Goal: Transaction & Acquisition: Purchase product/service

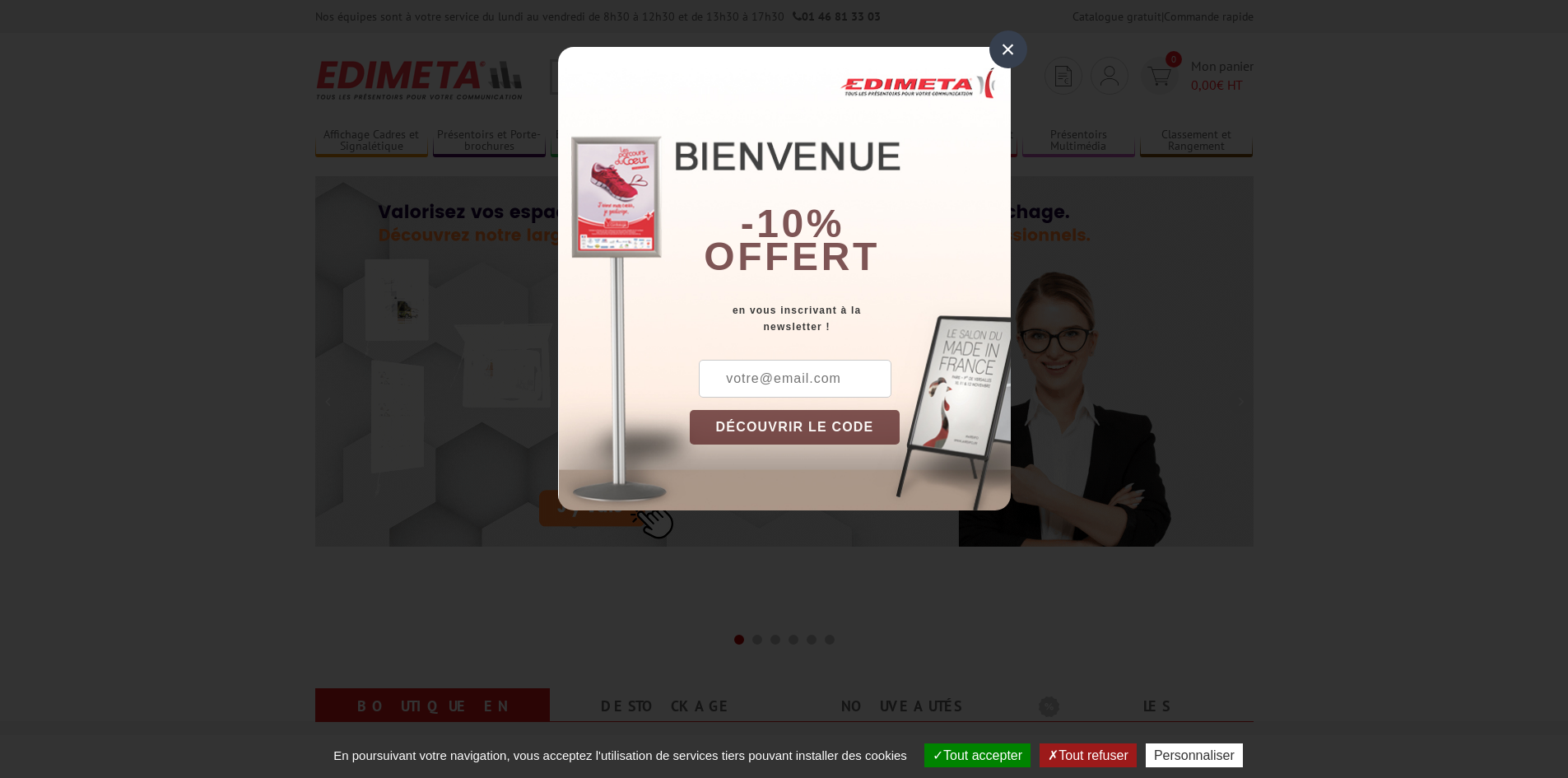
click at [825, 375] on input "text" at bounding box center [795, 378] width 192 height 38
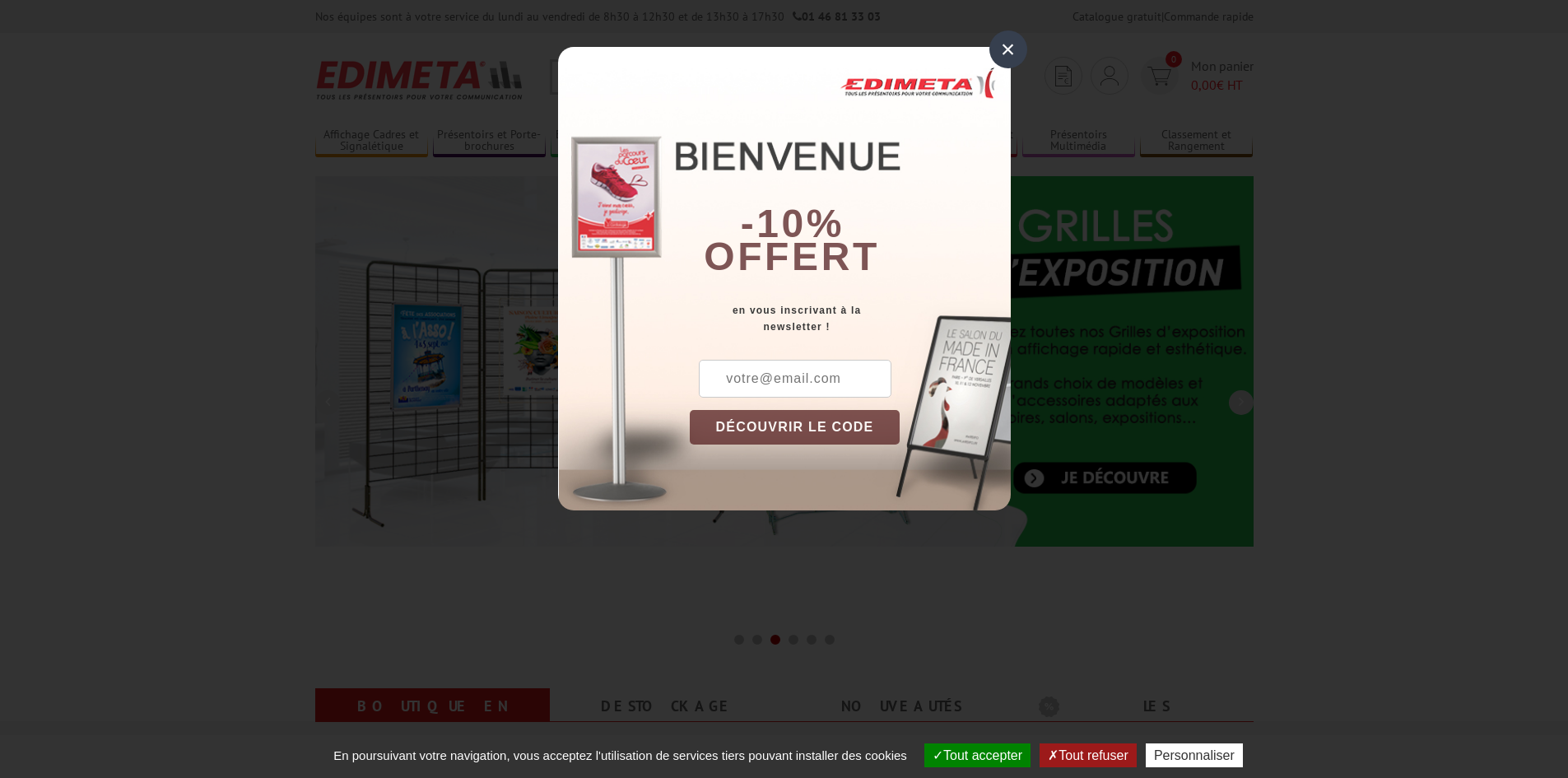
type input "s"
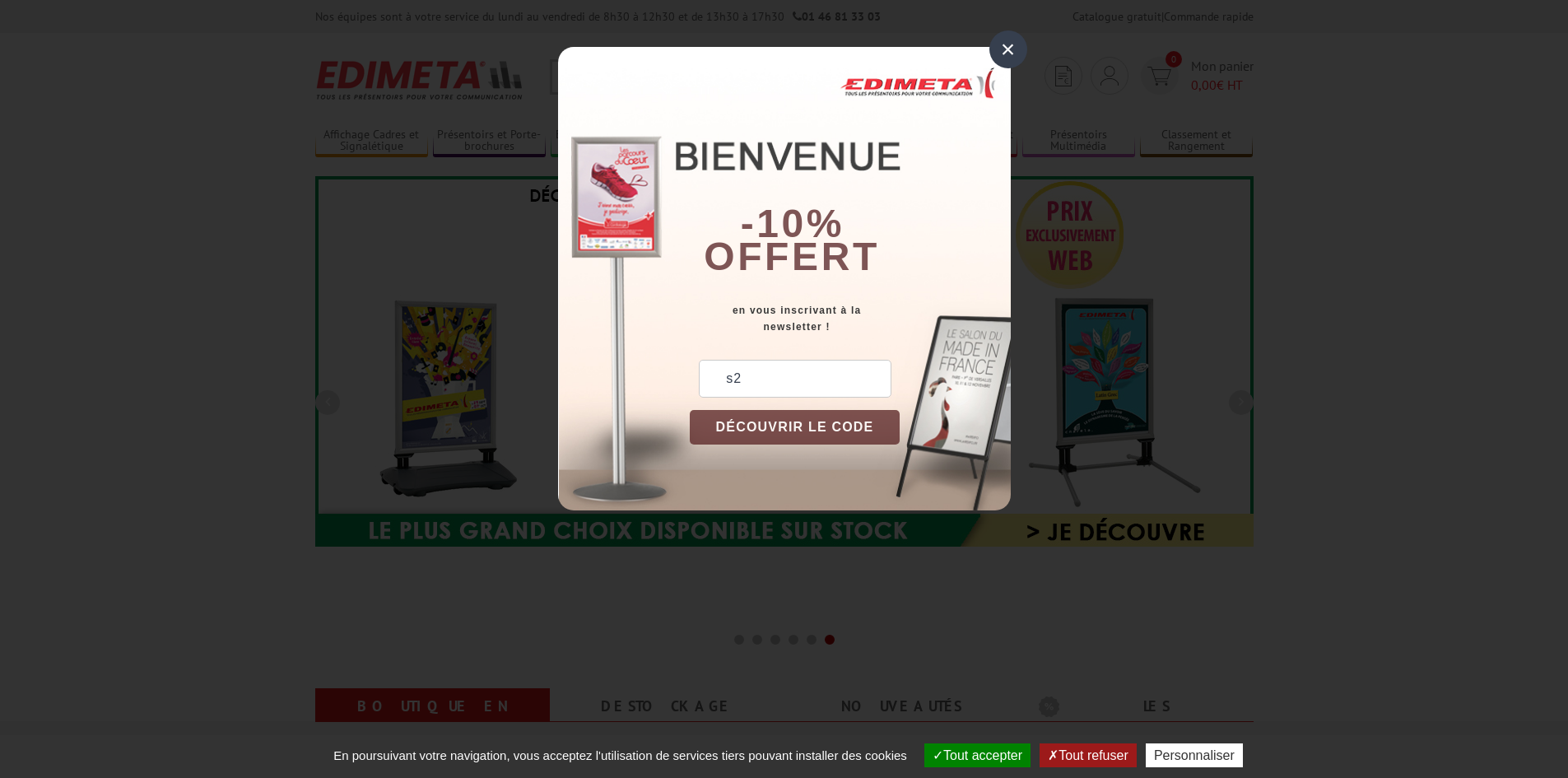
type input "s"
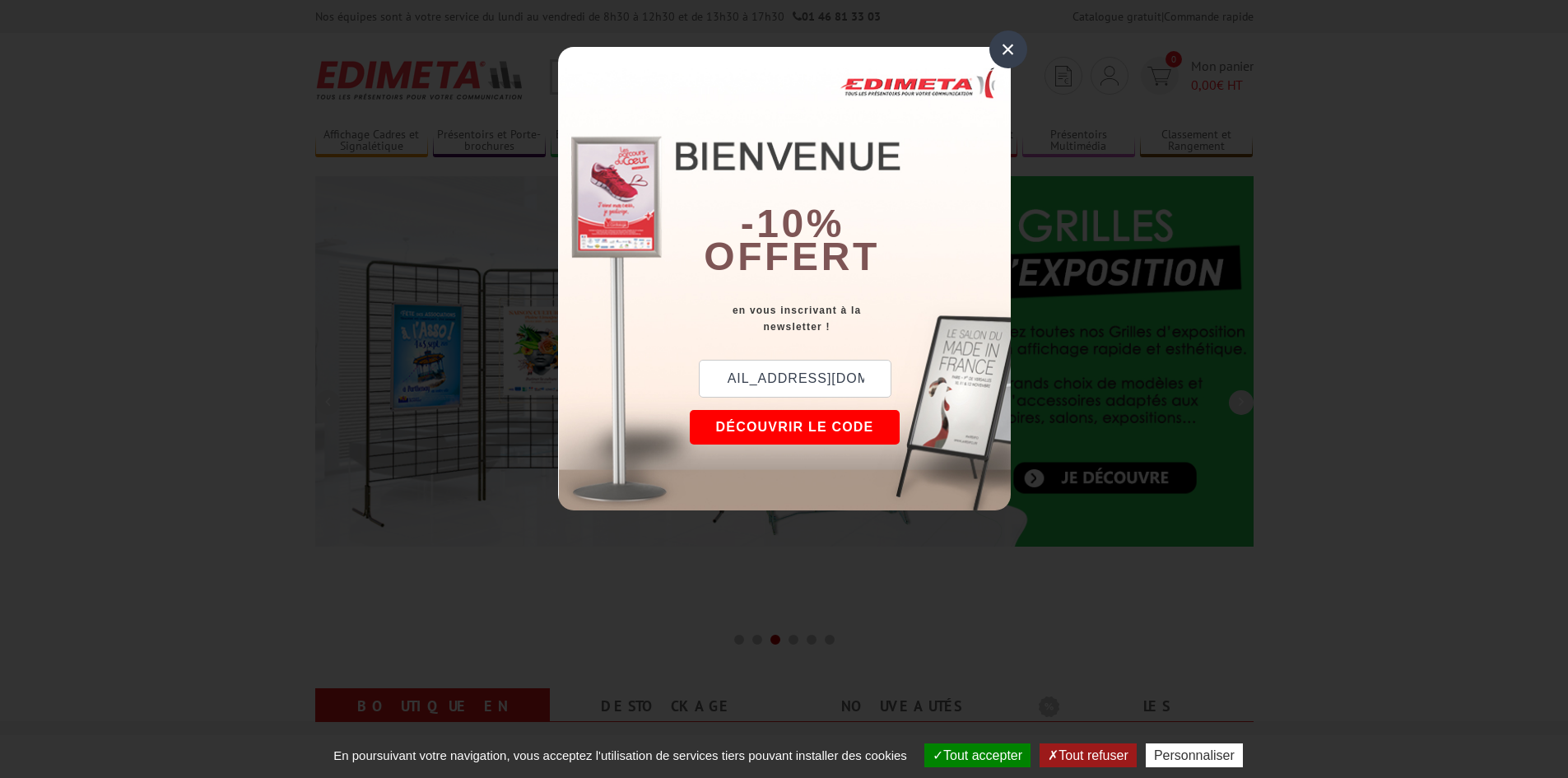
scroll to position [0, 31]
type input "contact@shopenseigne.fr"
click at [815, 423] on button "DÉCOUVRIR LE CODE" at bounding box center [794, 428] width 211 height 35
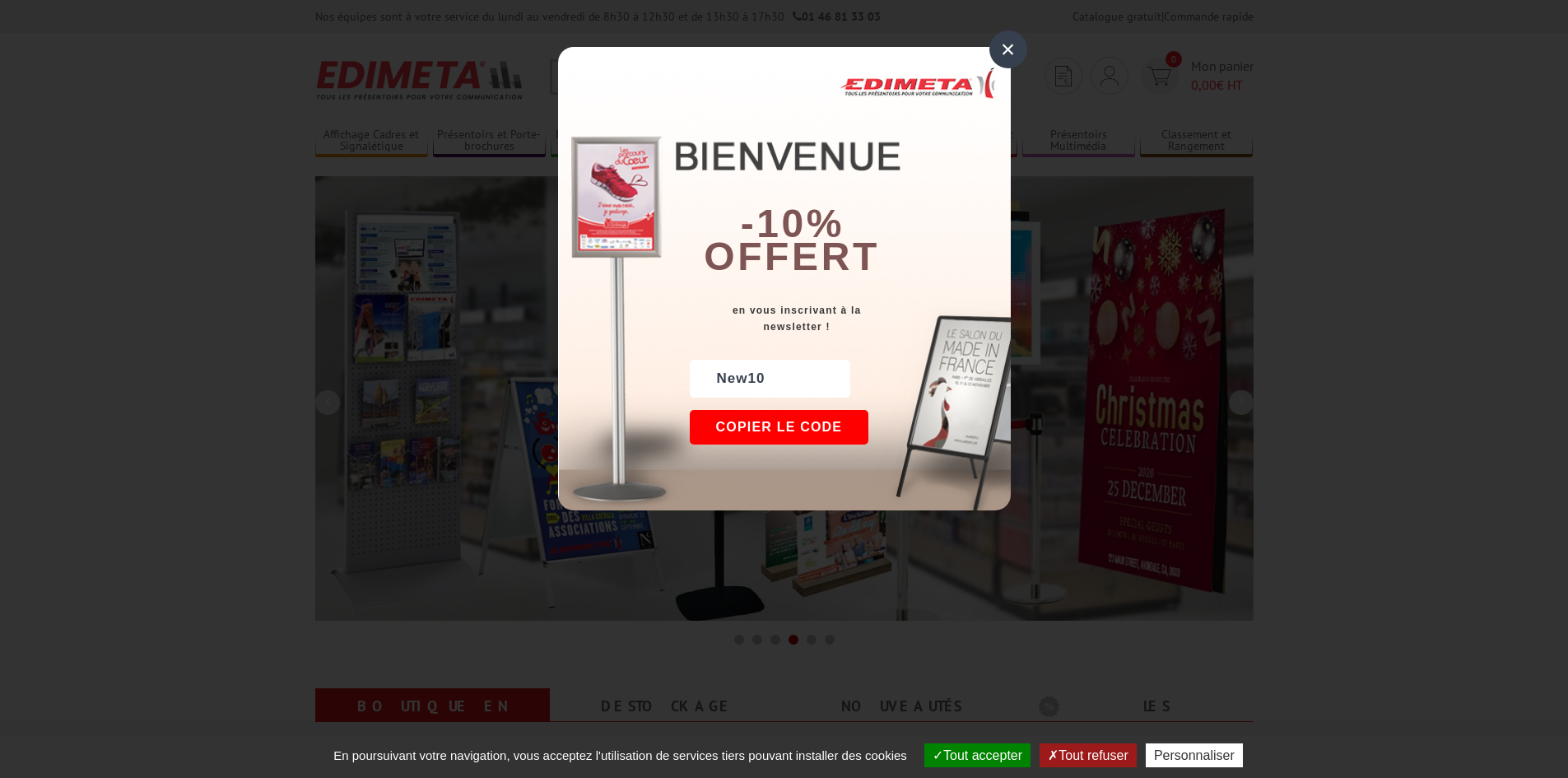
click at [794, 429] on button "Copier le code" at bounding box center [779, 428] width 179 height 35
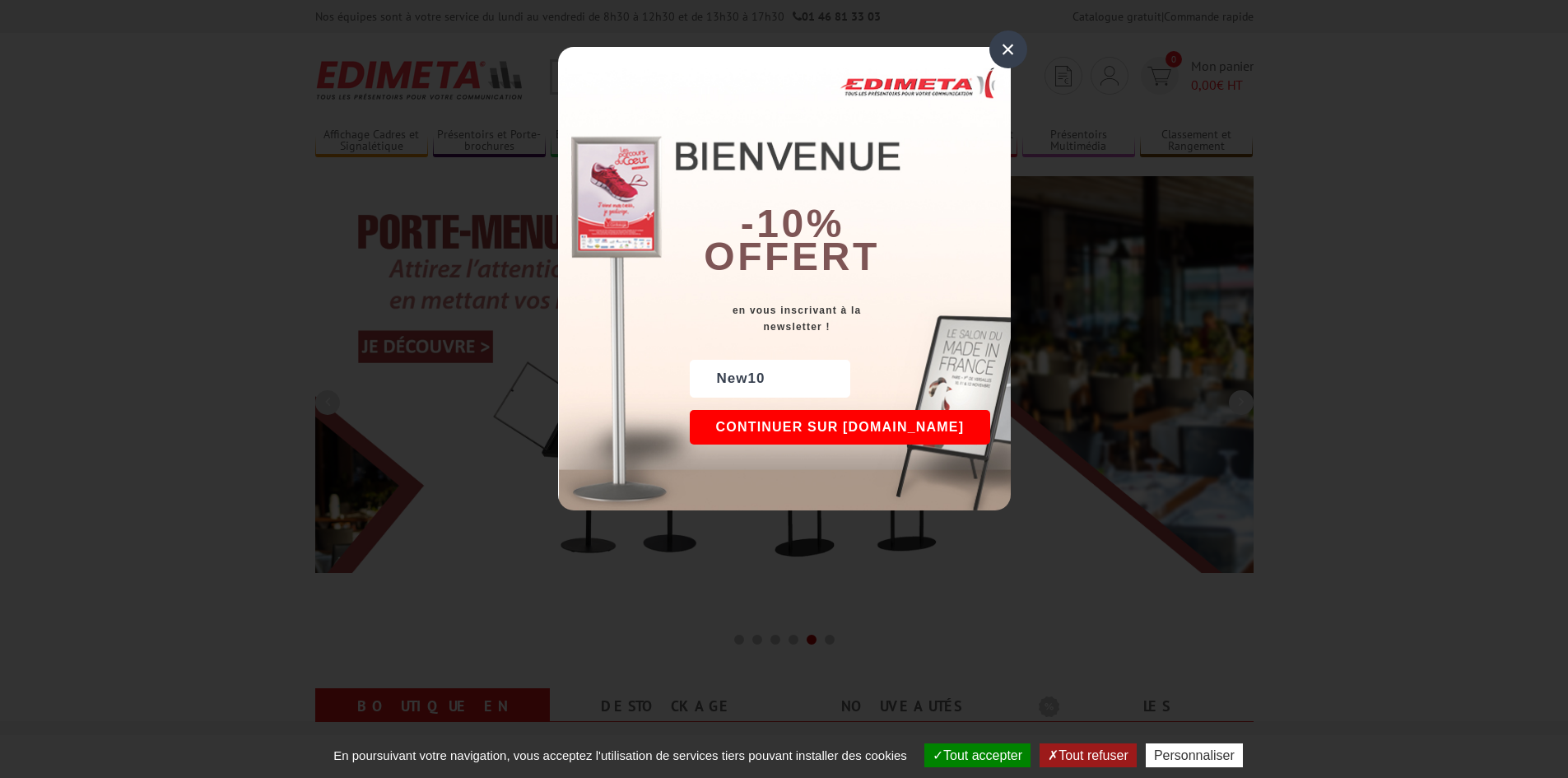
click at [871, 438] on button "Continuer sur edimeta.fr" at bounding box center [840, 428] width 301 height 35
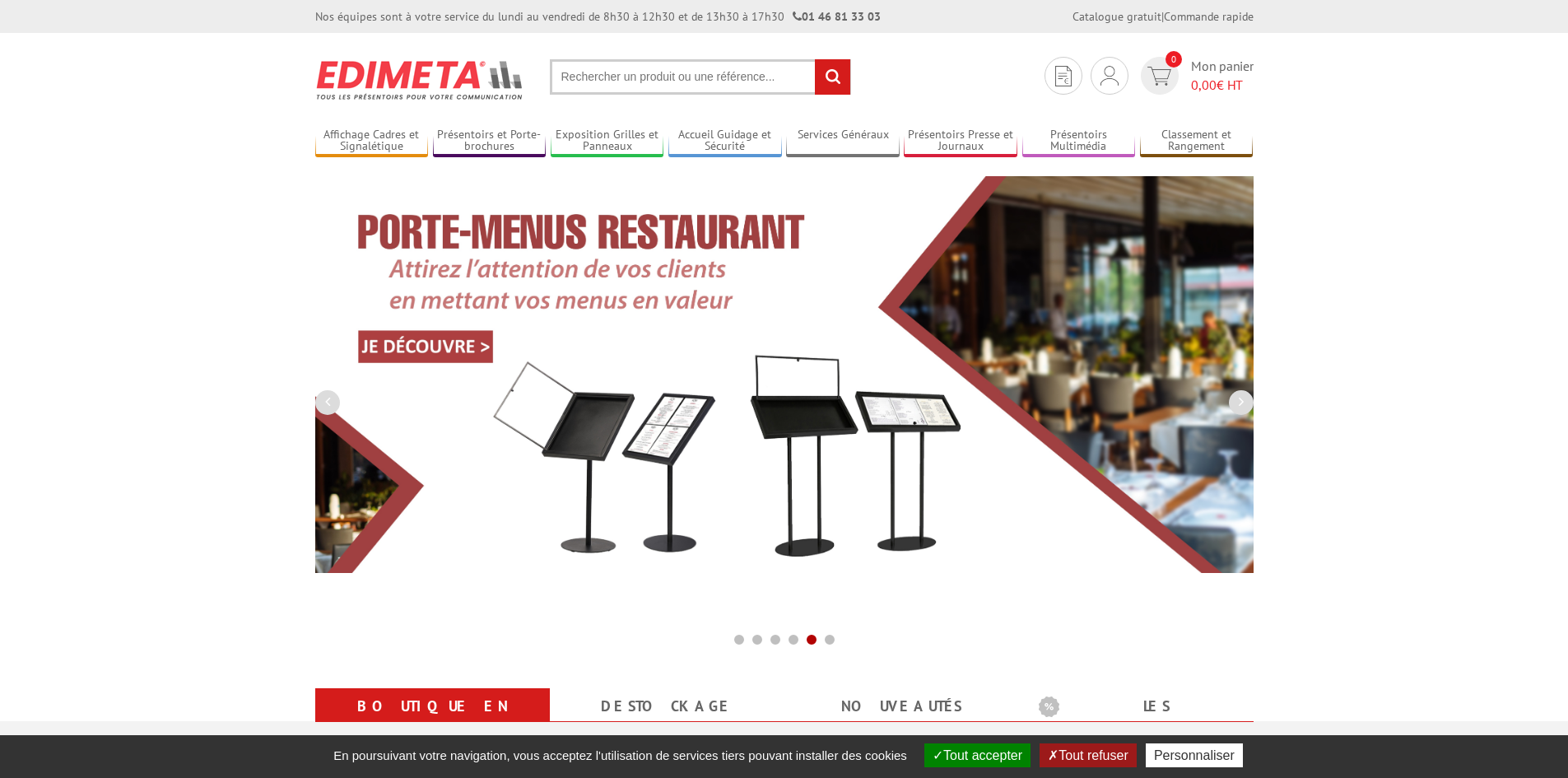
click at [723, 75] on input "text" at bounding box center [700, 77] width 301 height 35
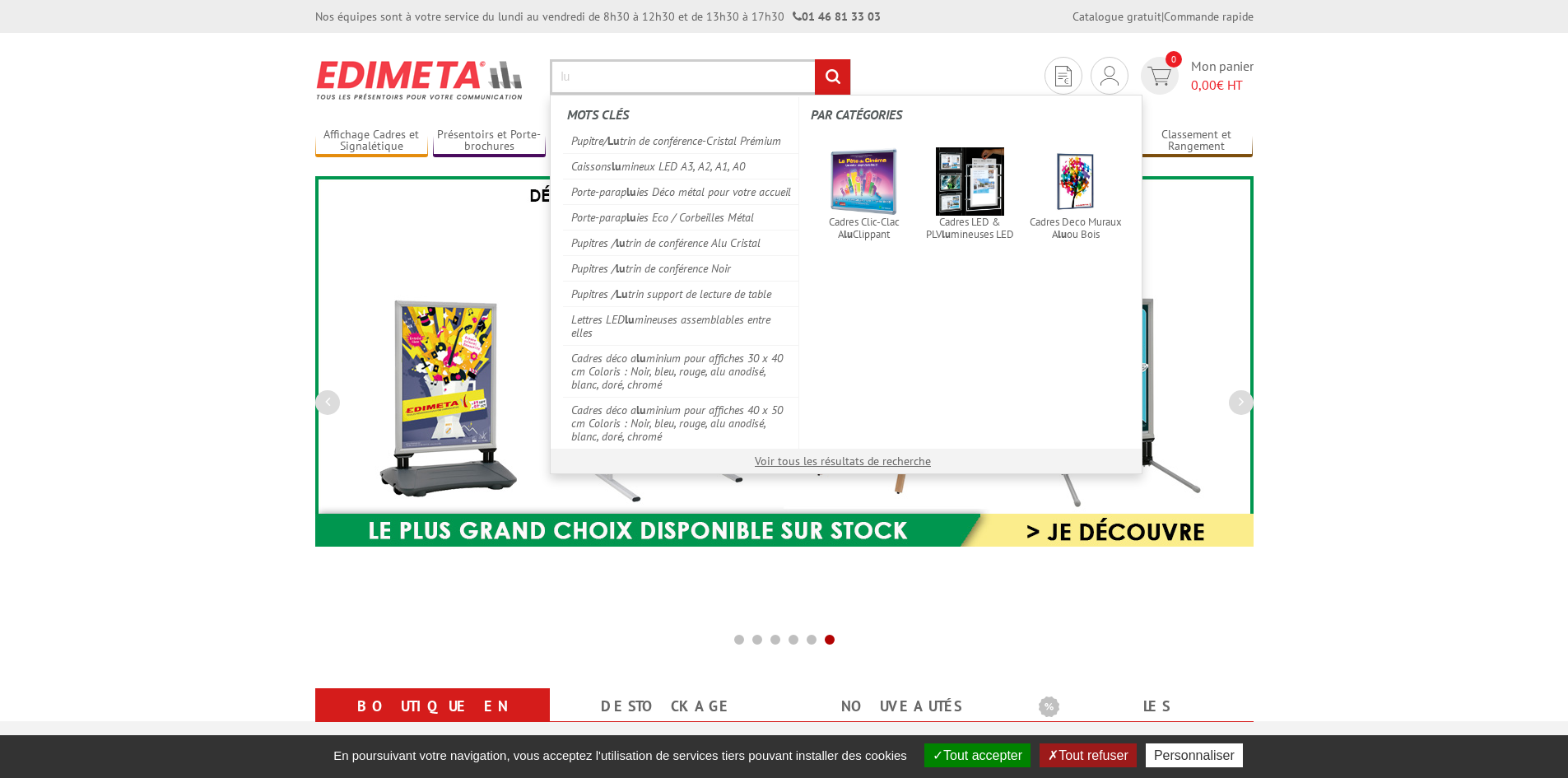
type input "lu"
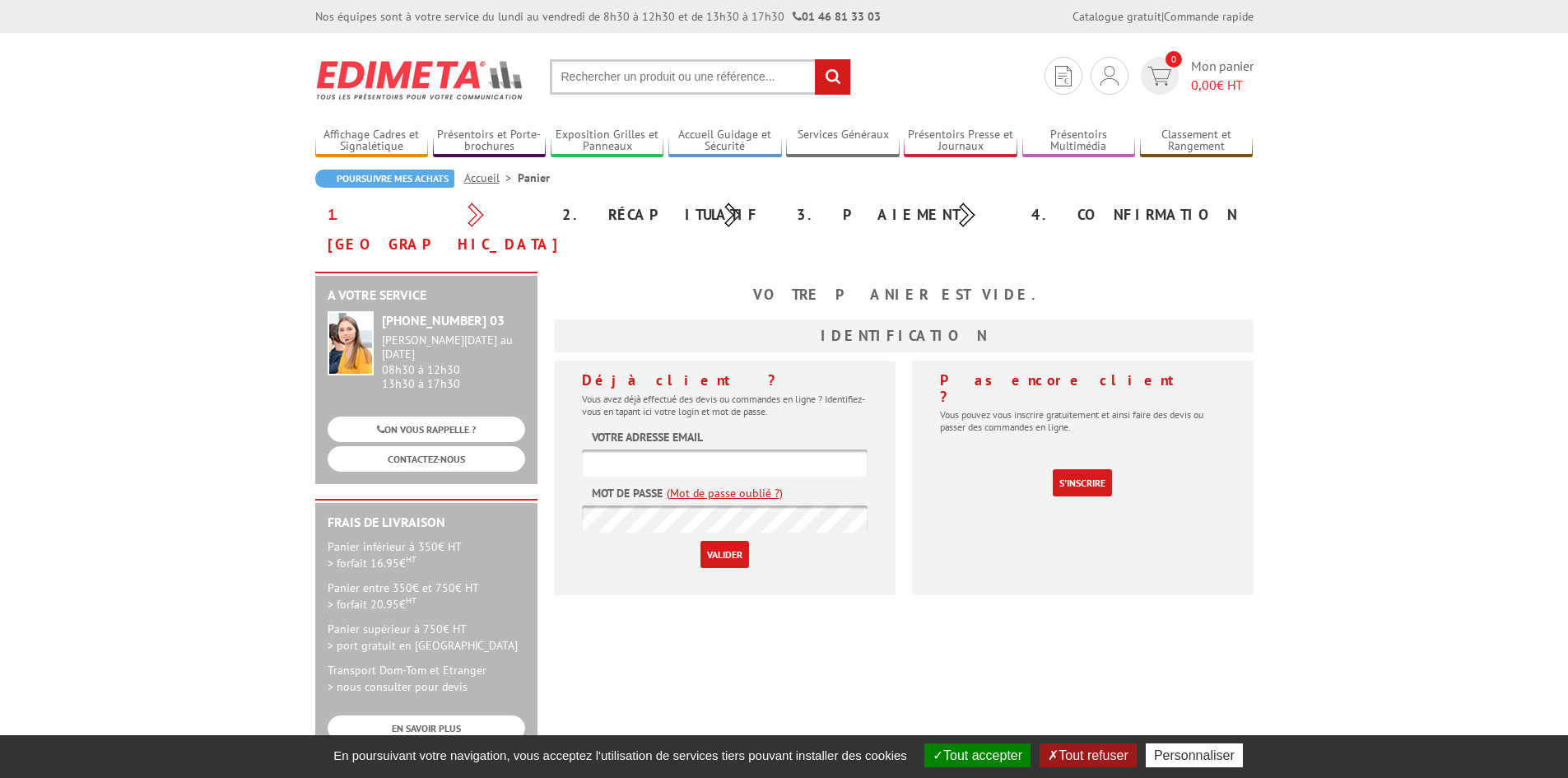
click at [696, 82] on input "text" at bounding box center [700, 77] width 301 height 35
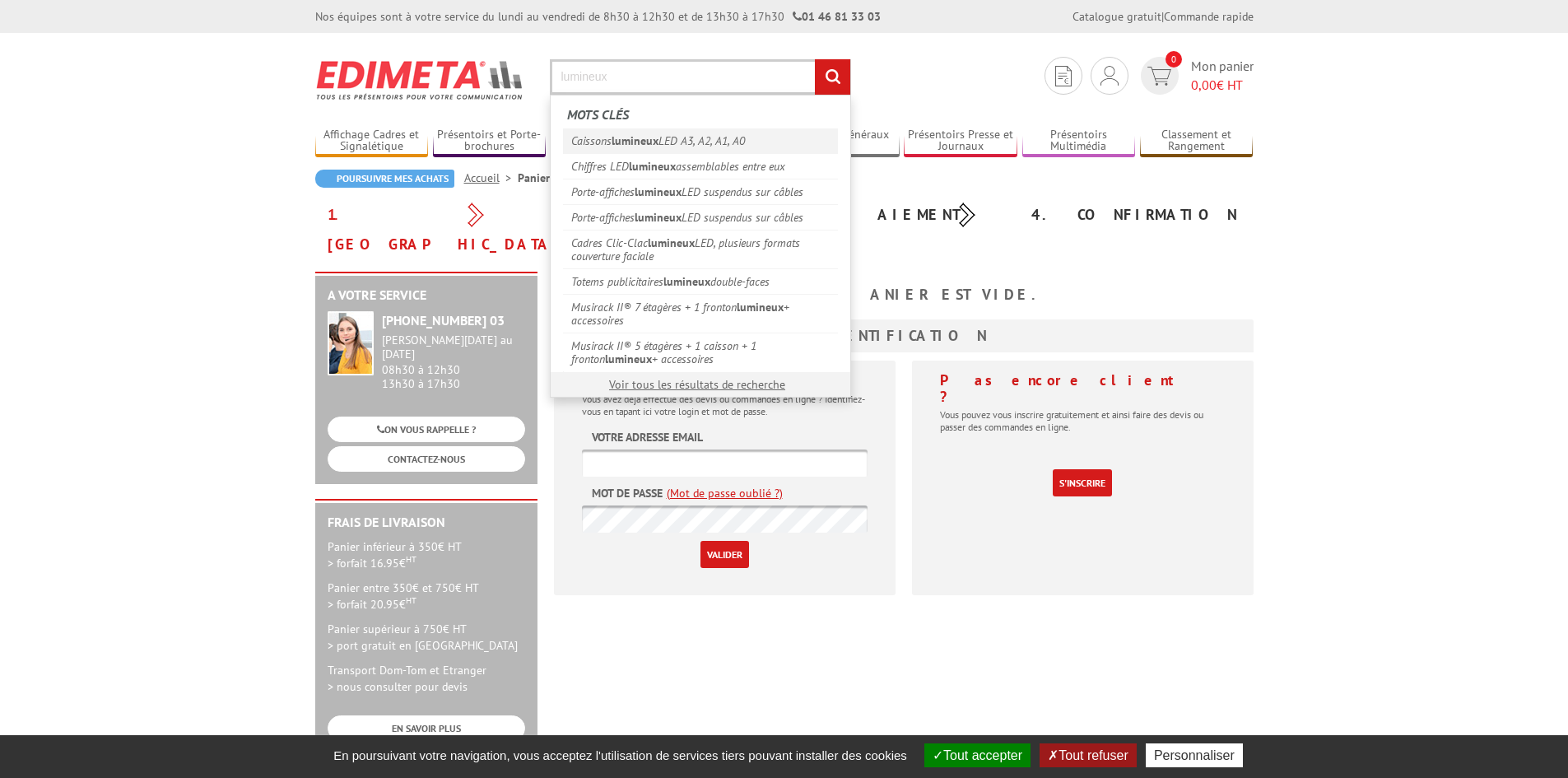
type input "lumineux"
click at [620, 137] on em "lumineux" at bounding box center [635, 140] width 47 height 15
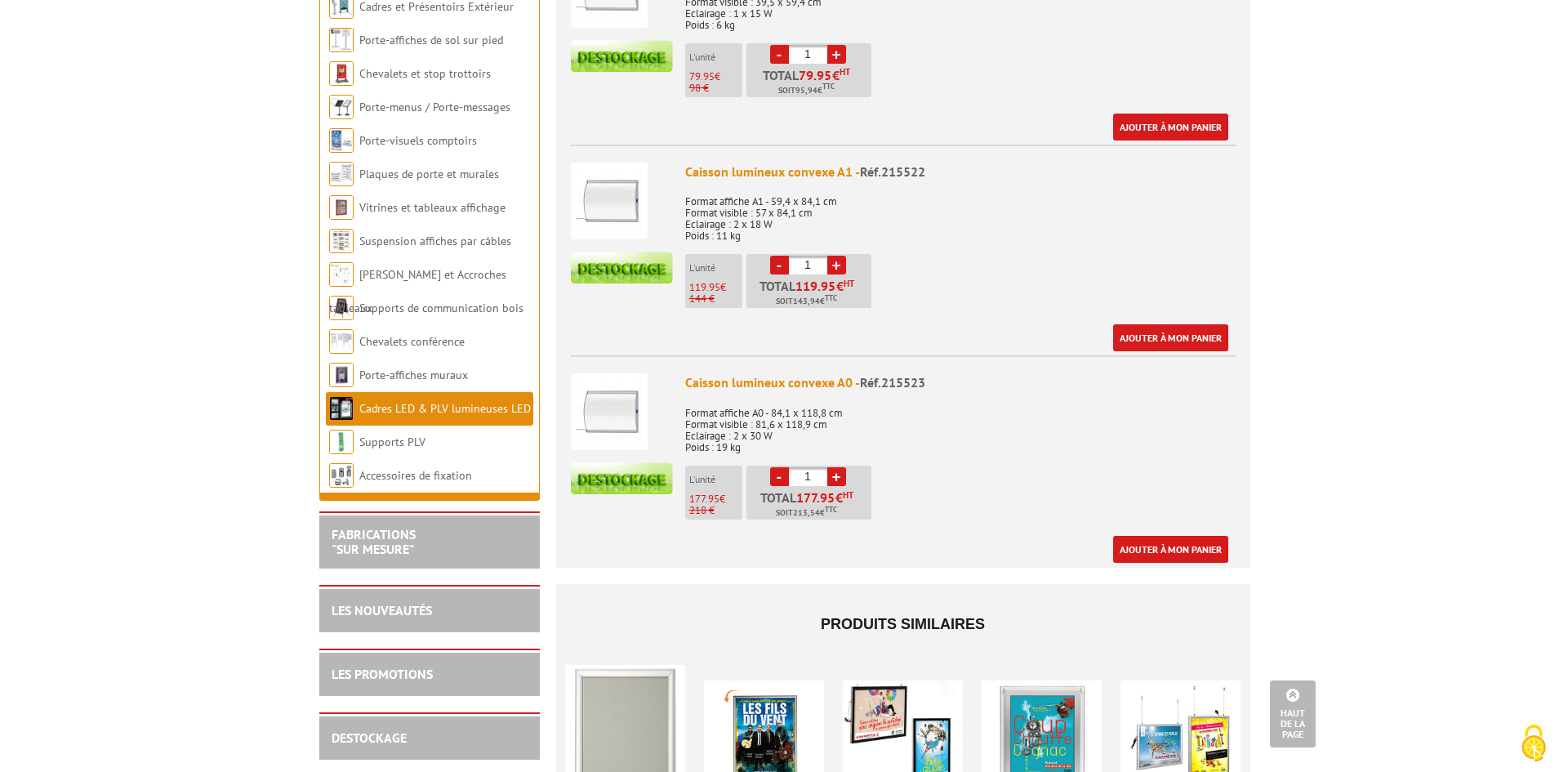
scroll to position [967, 0]
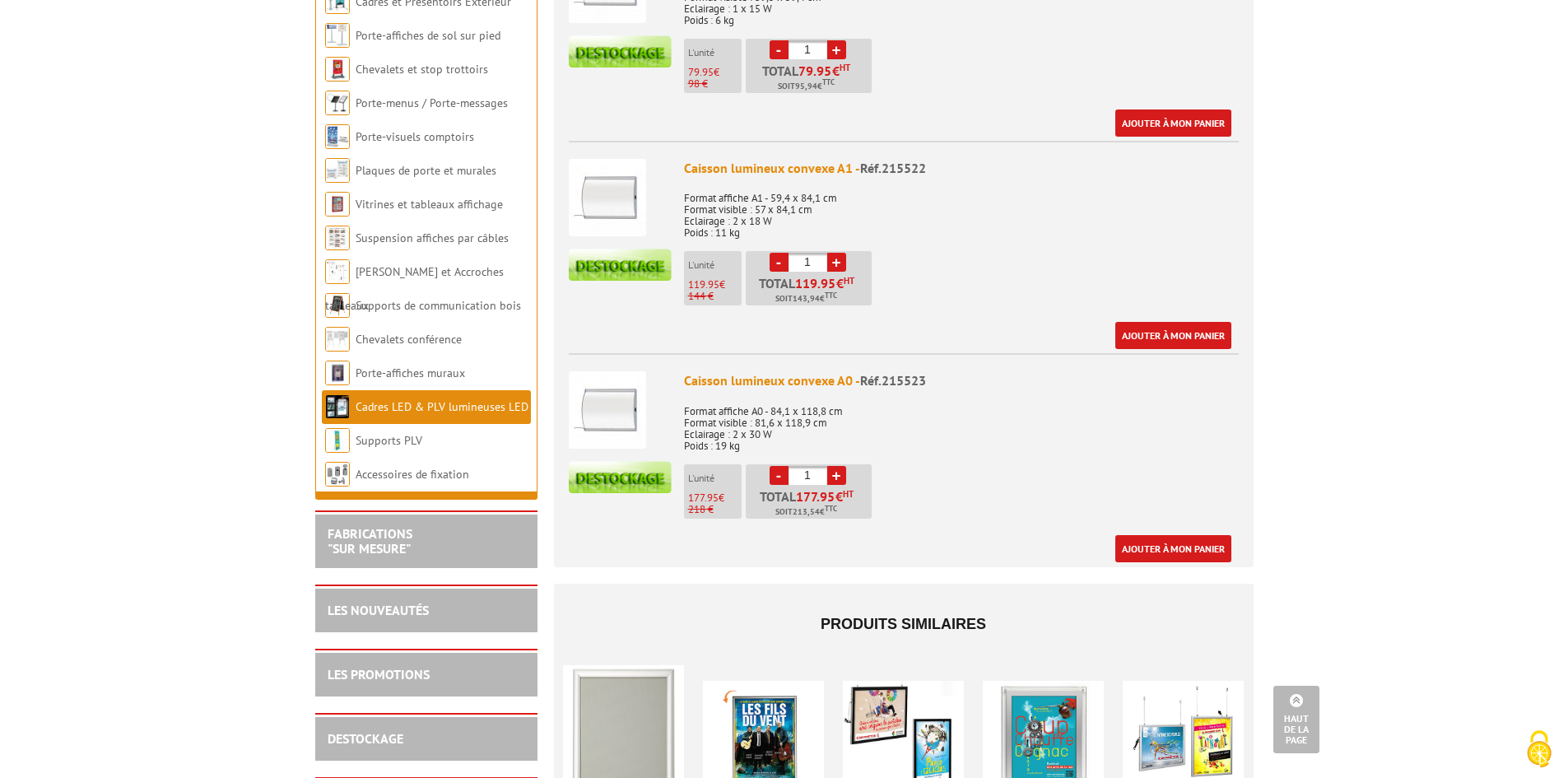
click at [844, 260] on link "+" at bounding box center [836, 263] width 19 height 19
type input "2"
click at [1164, 338] on link "Ajouter à mon panier" at bounding box center [1173, 335] width 116 height 27
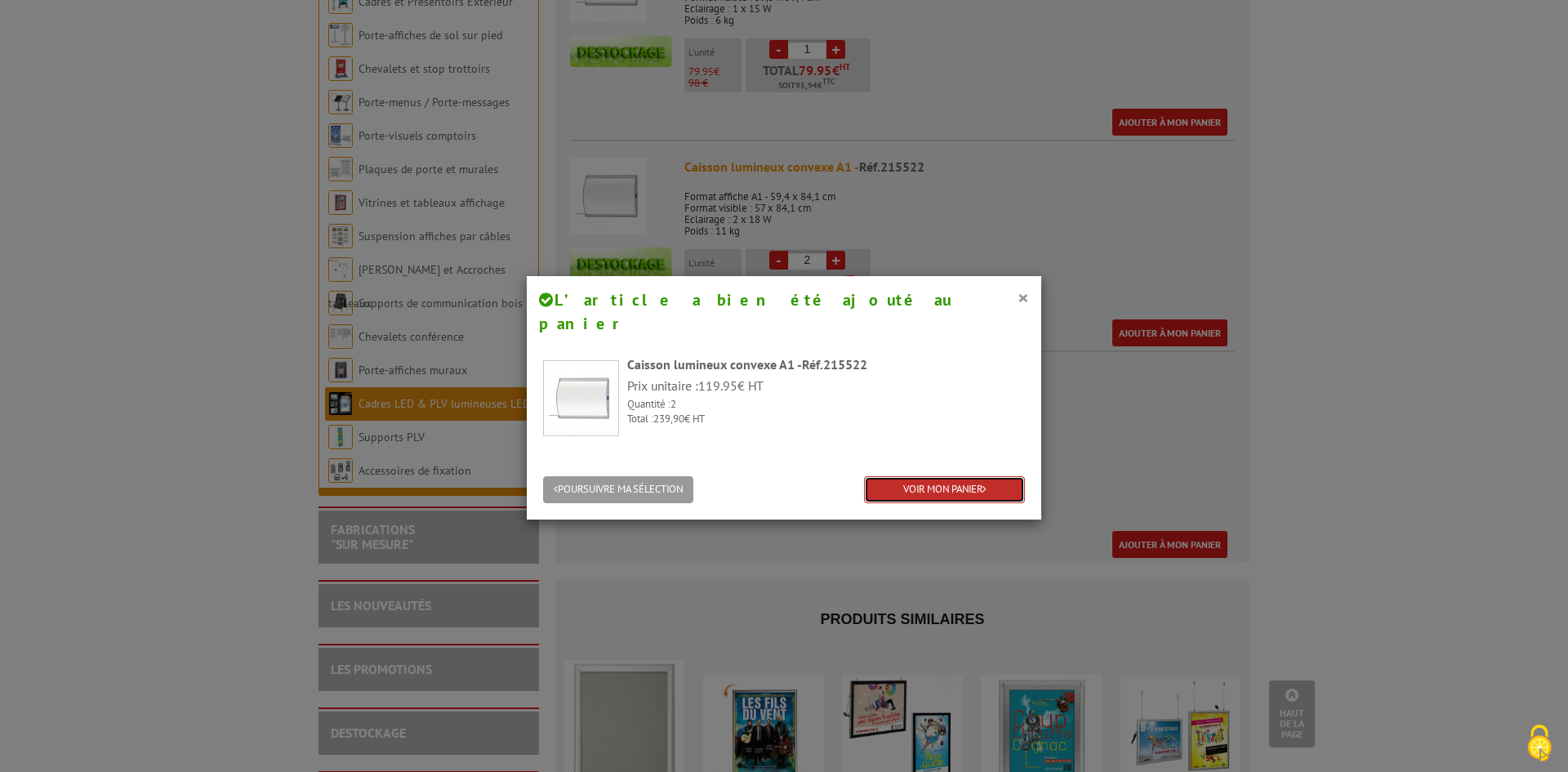
click at [949, 476] on link "VOIR MON PANIER" at bounding box center [944, 489] width 161 height 27
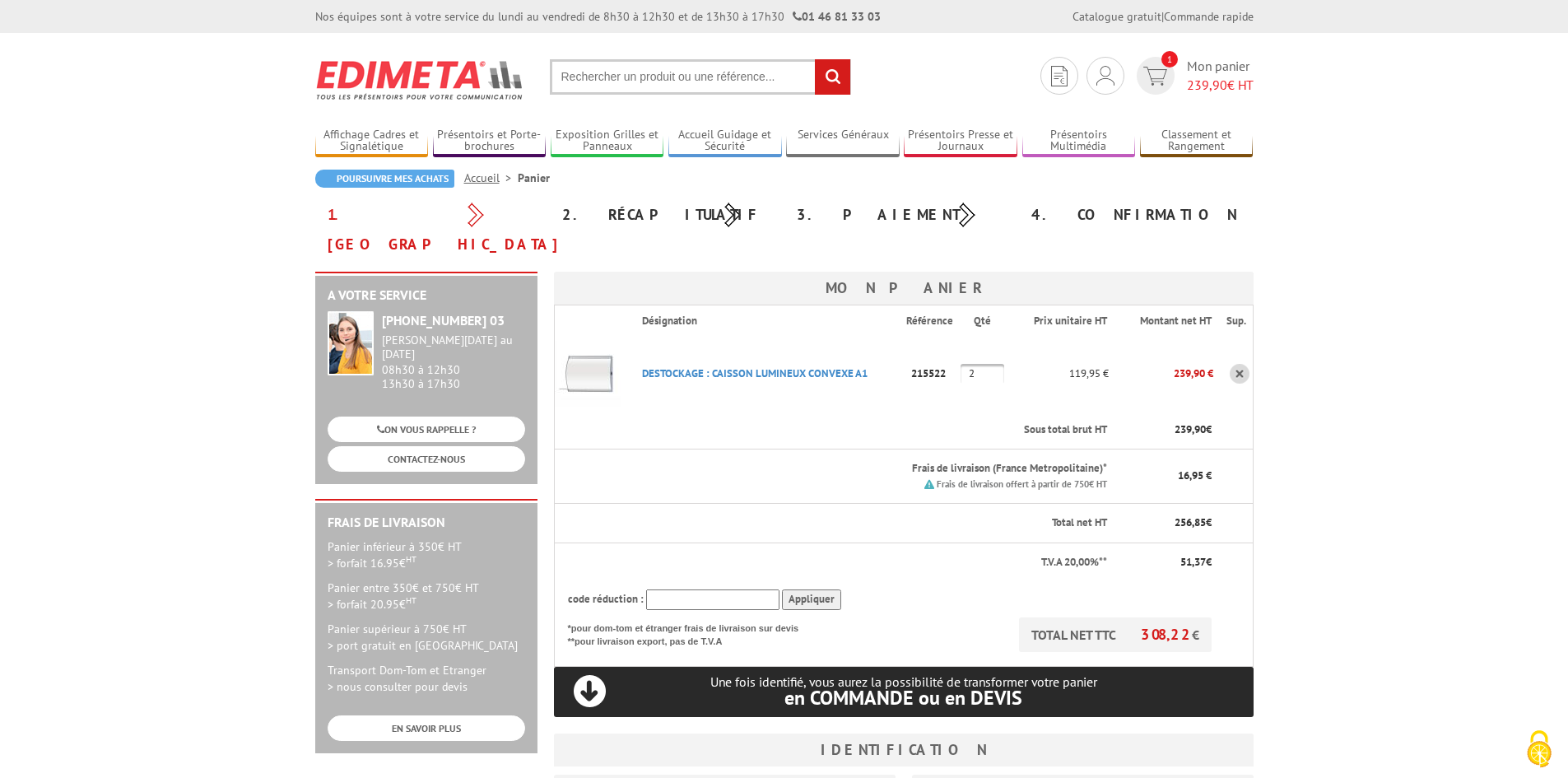
click at [733, 590] on input "text" at bounding box center [713, 600] width 133 height 21
paste input "New10"
type input "New10"
click at [811, 590] on input "Appliquer" at bounding box center [812, 600] width 60 height 21
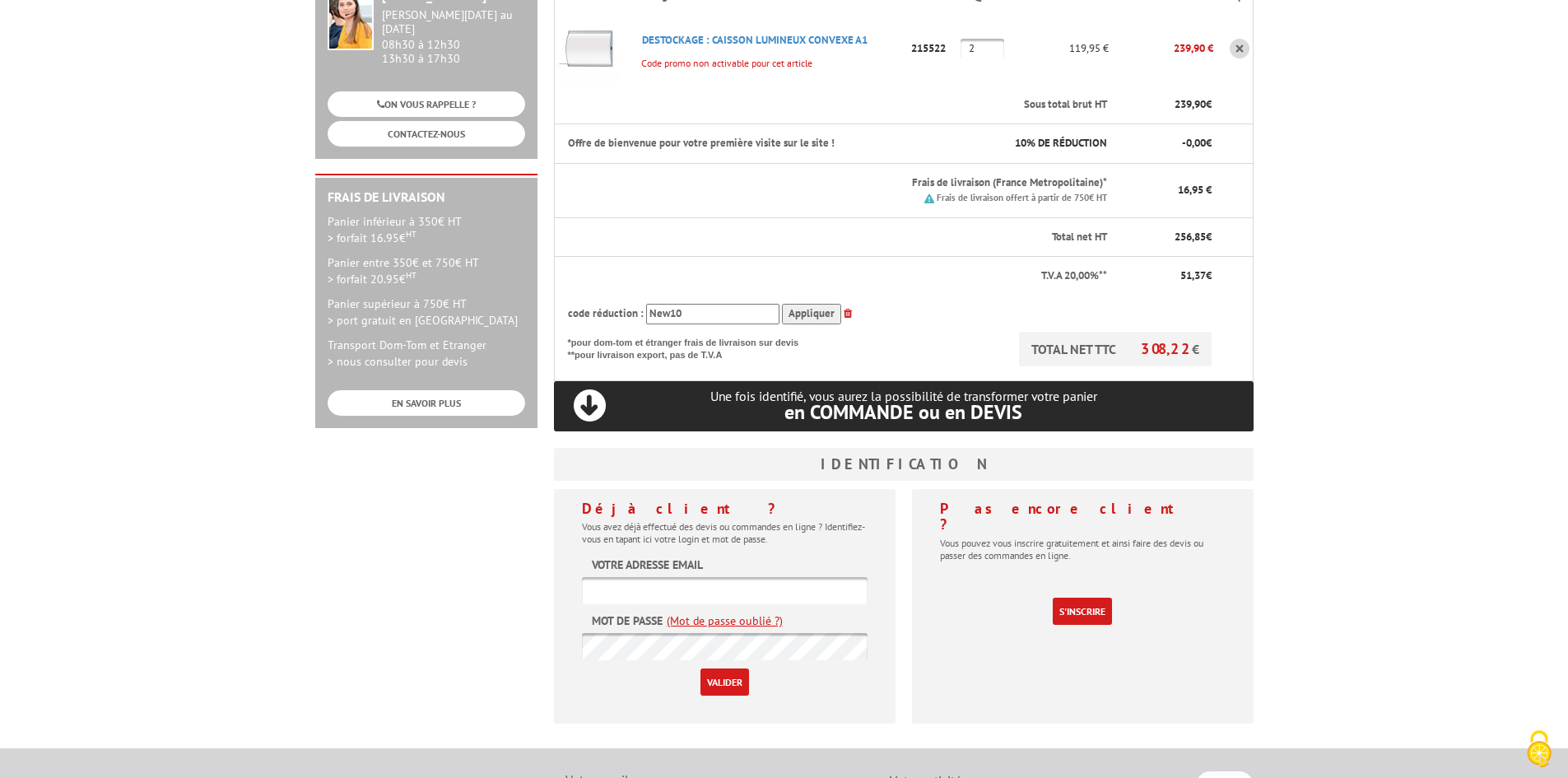
scroll to position [329, 0]
